Goal: Information Seeking & Learning: Learn about a topic

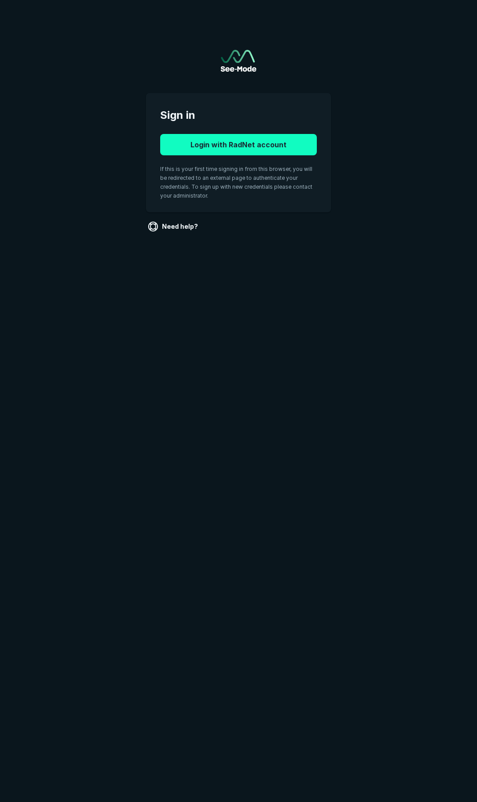
click at [214, 146] on button "Login with RadNet account" at bounding box center [238, 144] width 157 height 21
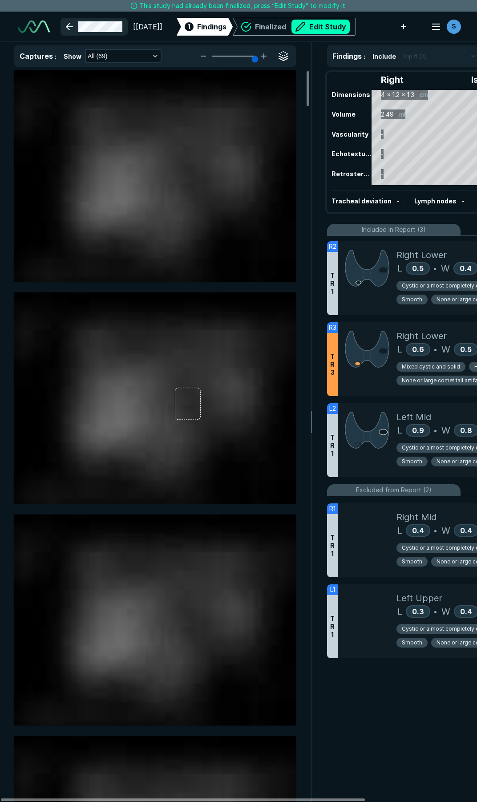
scroll to position [4544, 3290]
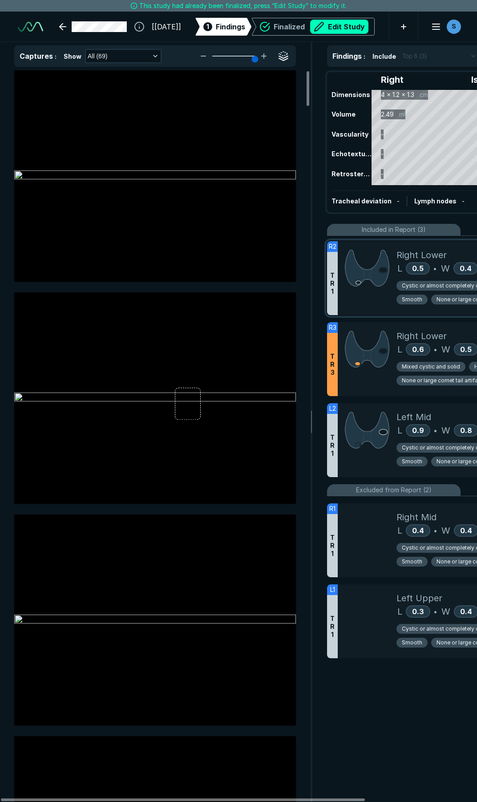
click at [364, 310] on div at bounding box center [367, 278] width 59 height 74
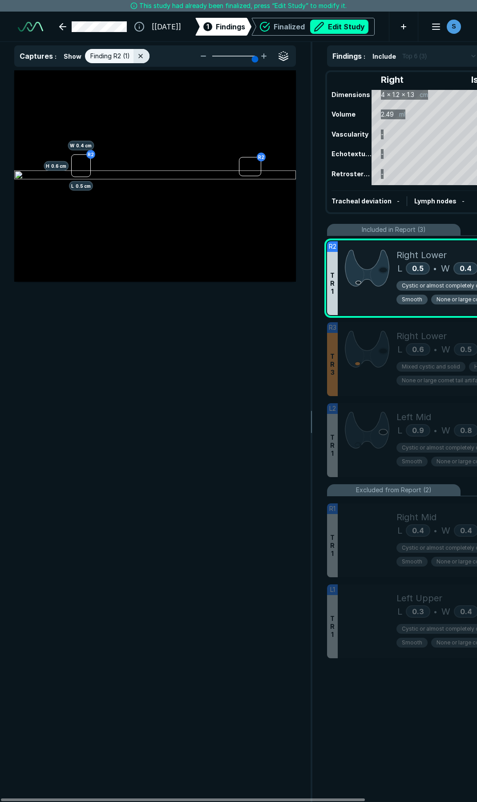
scroll to position [4338, 2397]
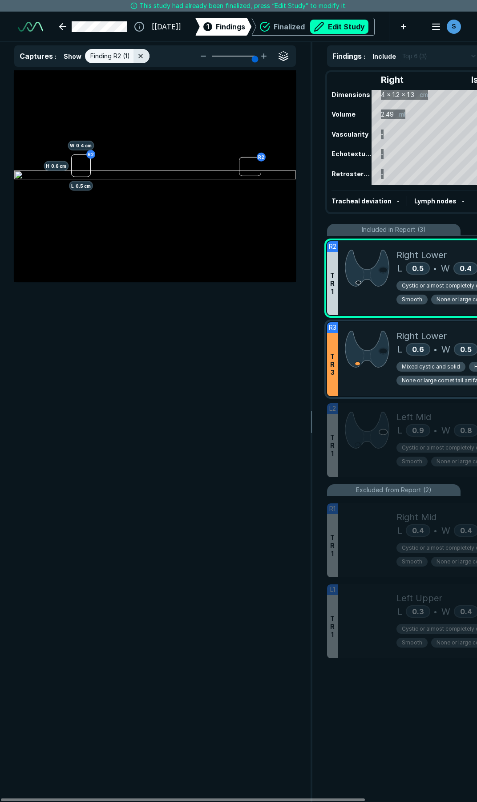
click at [371, 386] on div at bounding box center [367, 359] width 59 height 74
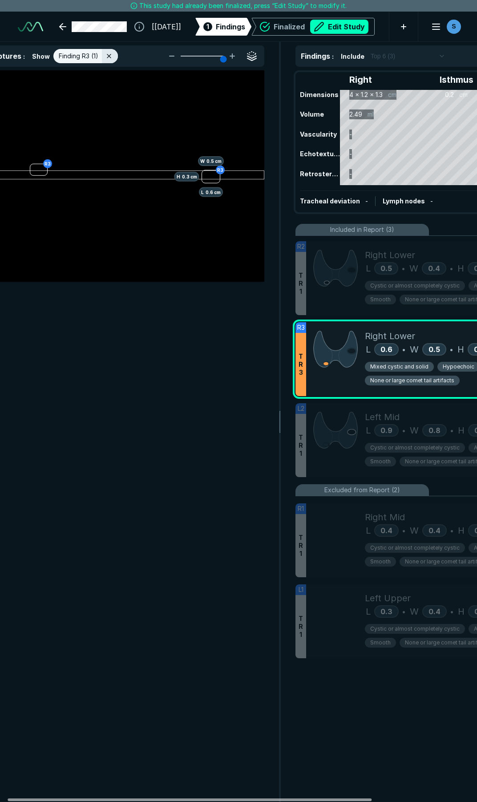
scroll to position [0, 44]
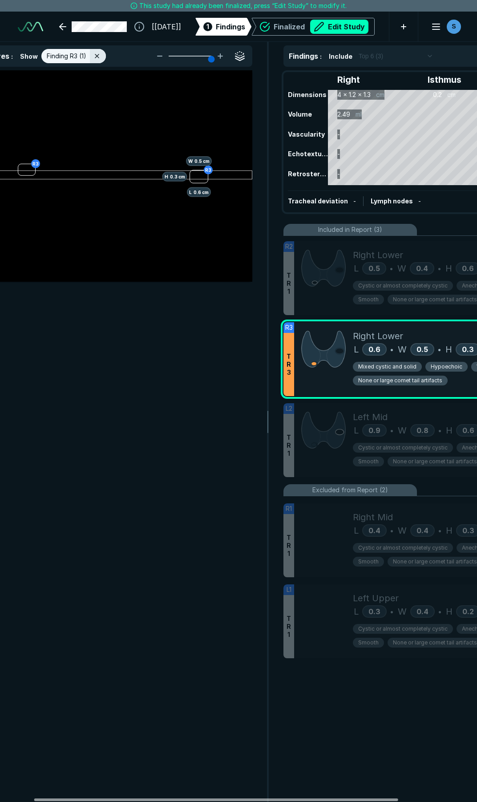
drag, startPoint x: 302, startPoint y: 800, endPoint x: 335, endPoint y: 802, distance: 33.5
click at [335, 801] on div at bounding box center [216, 799] width 364 height 3
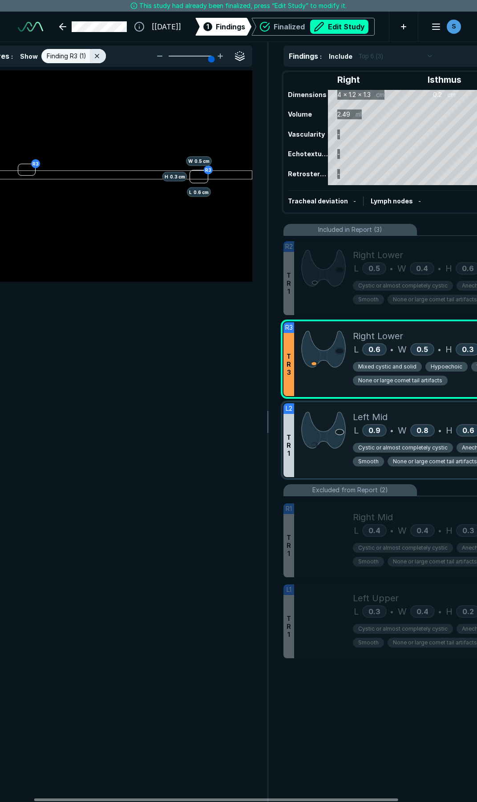
click at [335, 456] on div at bounding box center [323, 440] width 59 height 74
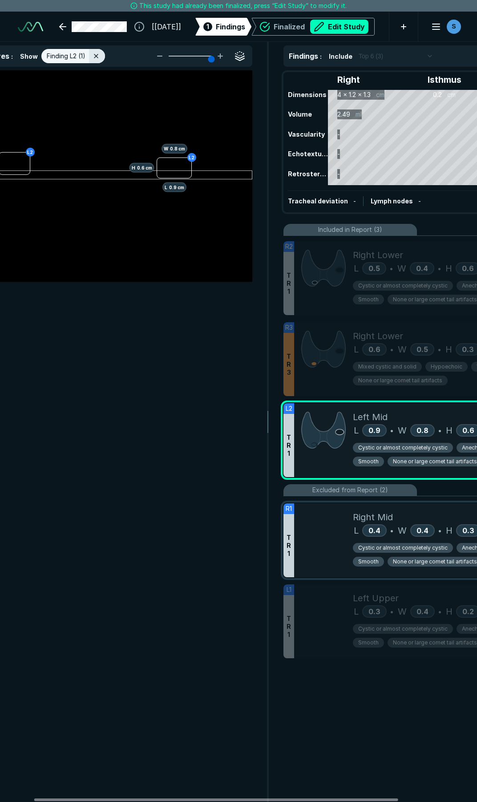
click at [339, 536] on div at bounding box center [323, 540] width 59 height 74
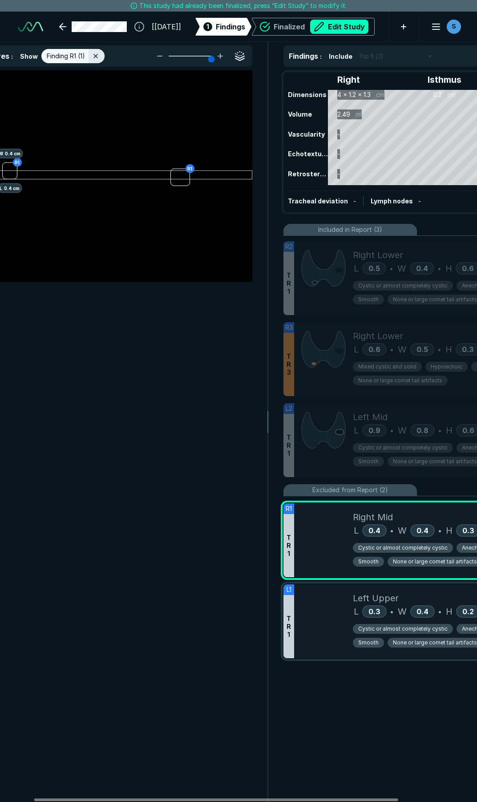
click at [329, 626] on div at bounding box center [323, 621] width 59 height 74
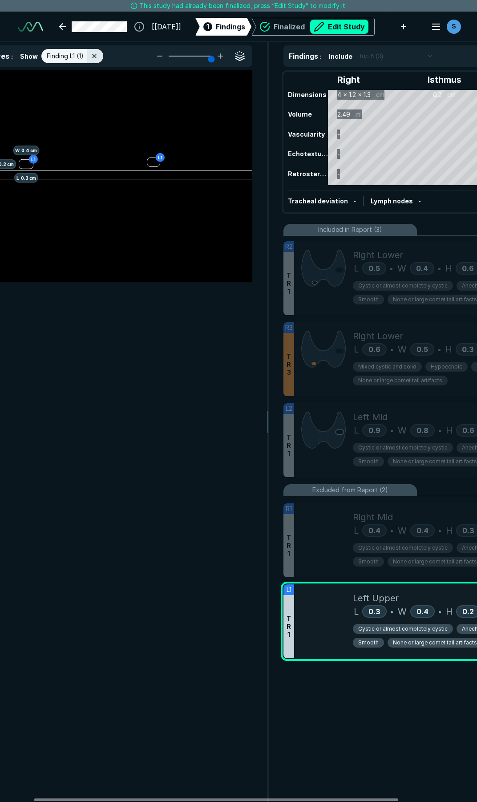
click at [329, 626] on div at bounding box center [323, 621] width 59 height 74
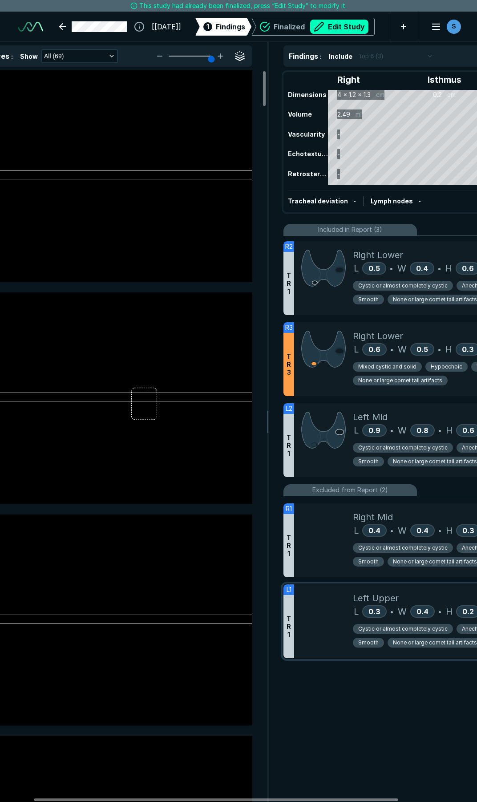
scroll to position [4338, 2397]
click at [297, 608] on div at bounding box center [323, 621] width 59 height 74
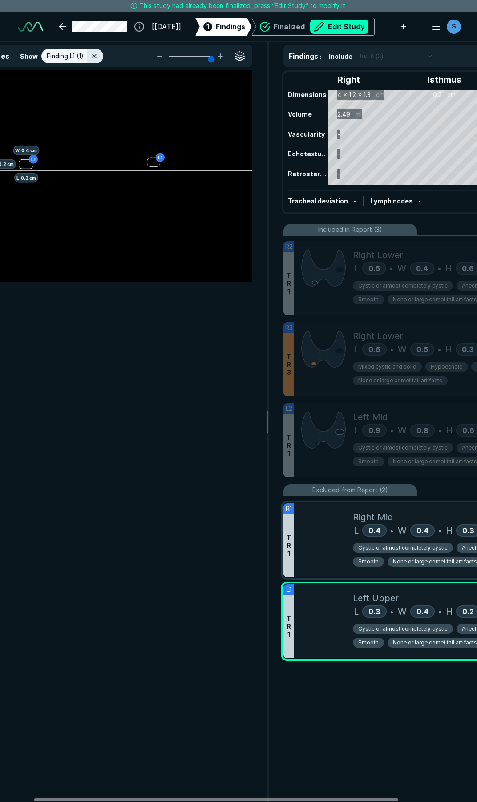
click at [320, 554] on div at bounding box center [323, 540] width 59 height 74
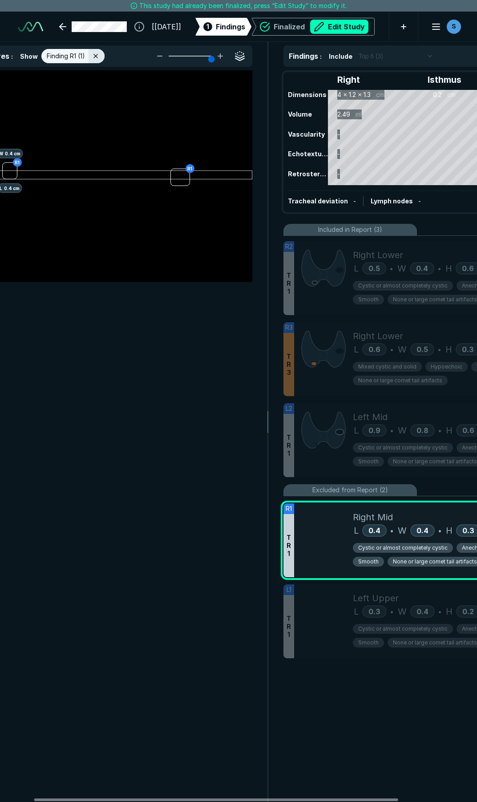
click at [320, 546] on div at bounding box center [323, 540] width 59 height 74
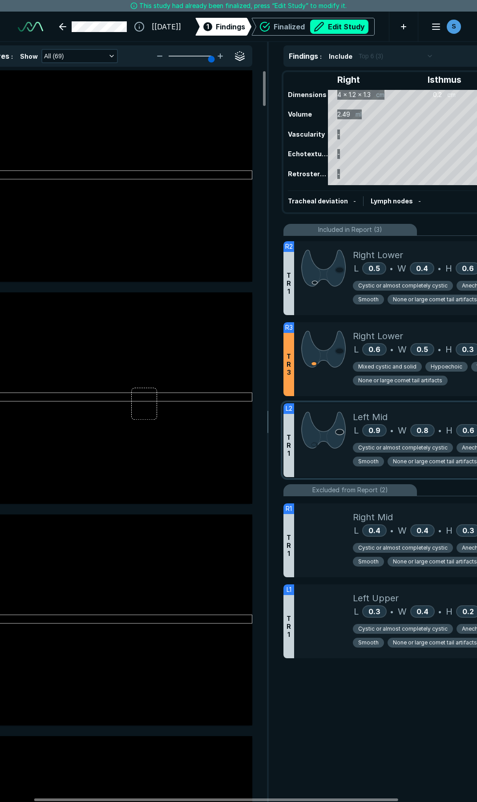
click at [342, 469] on div at bounding box center [323, 440] width 59 height 74
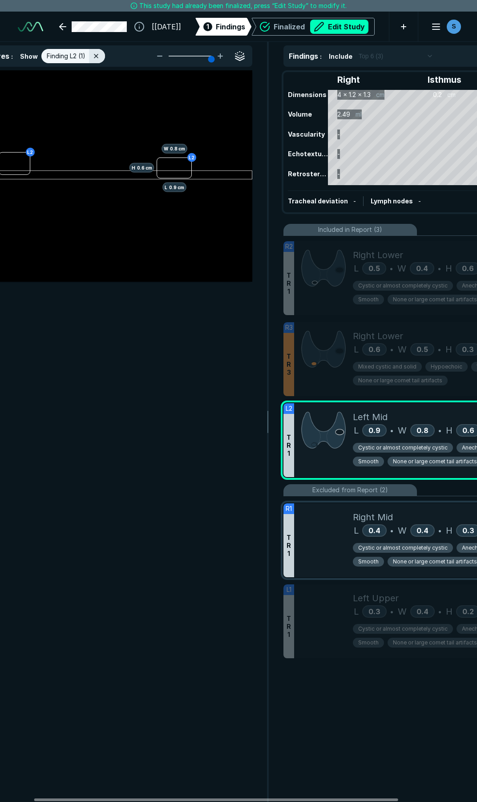
click at [320, 541] on div at bounding box center [323, 540] width 59 height 74
